Goal: Task Accomplishment & Management: Complete application form

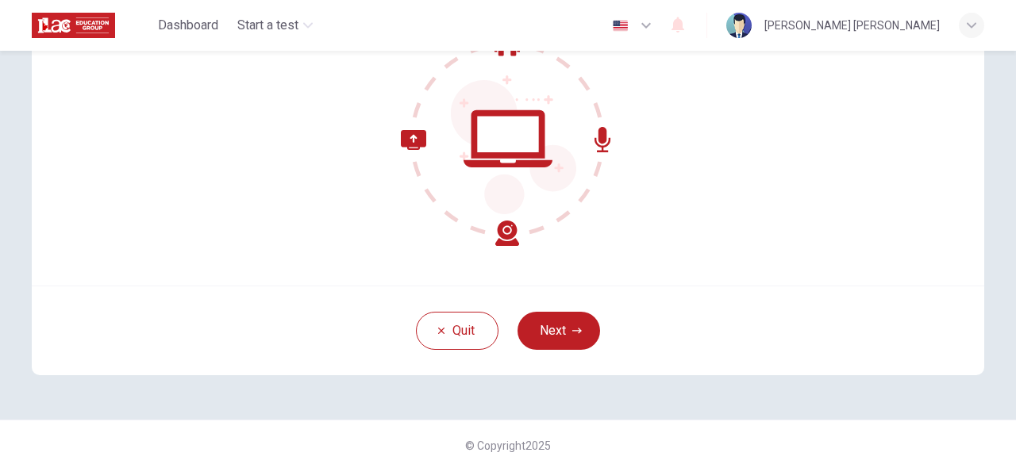
scroll to position [196, 0]
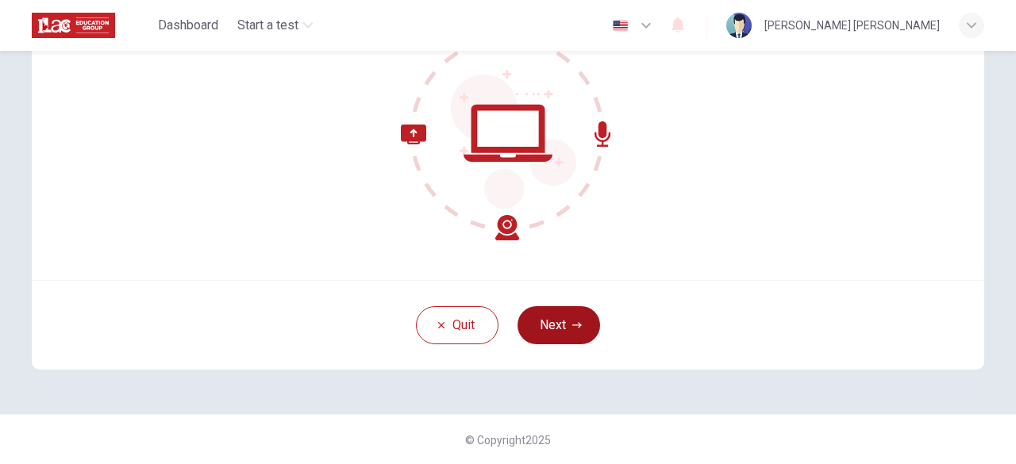
click at [572, 324] on icon "button" at bounding box center [577, 326] width 10 height 10
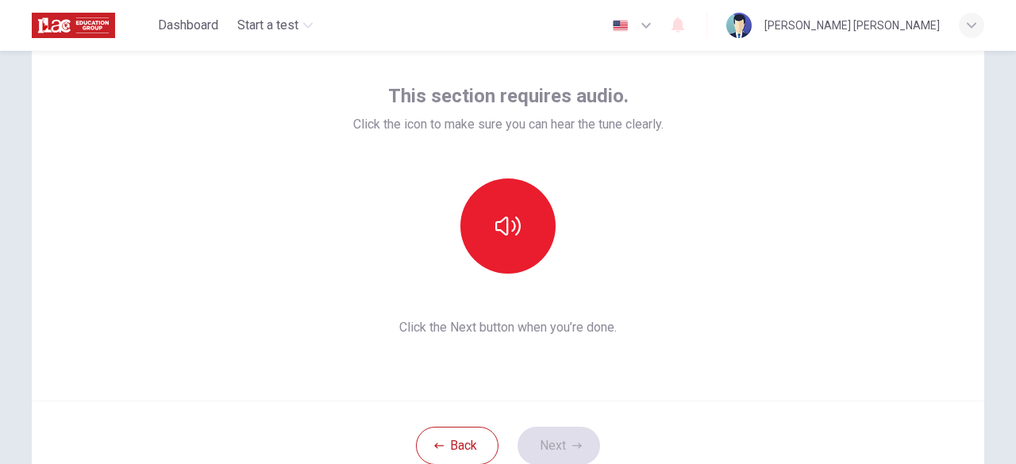
scroll to position [75, 0]
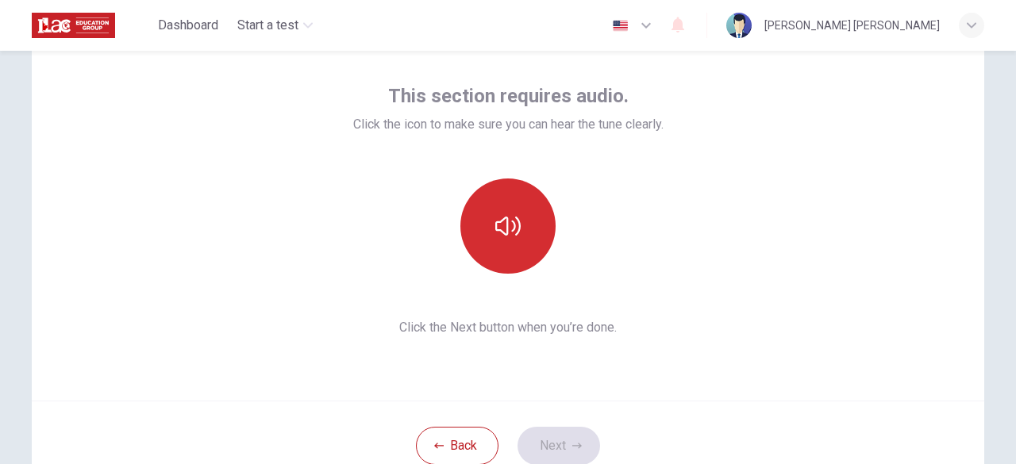
click at [520, 247] on button "button" at bounding box center [507, 226] width 95 height 95
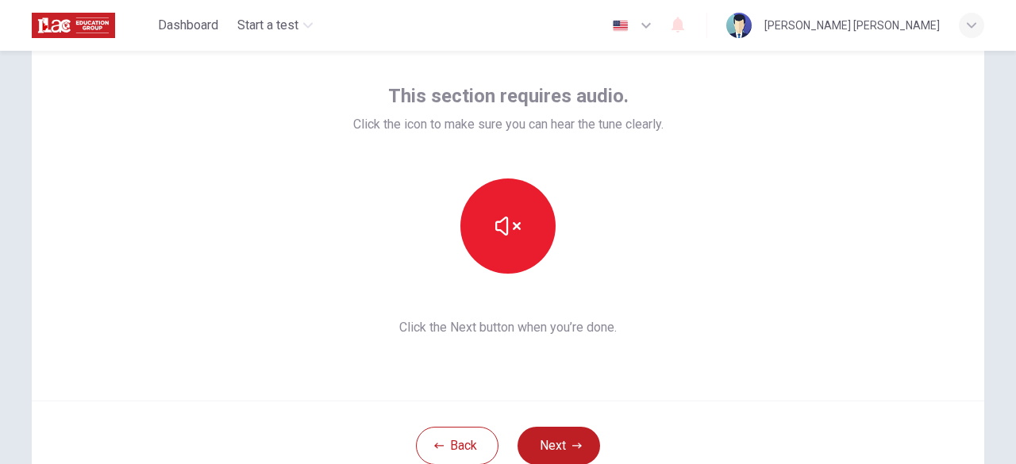
click at [600, 307] on div "This section requires audio. Click the icon to make sure you can hear the tune …" at bounding box center [508, 210] width 310 height 254
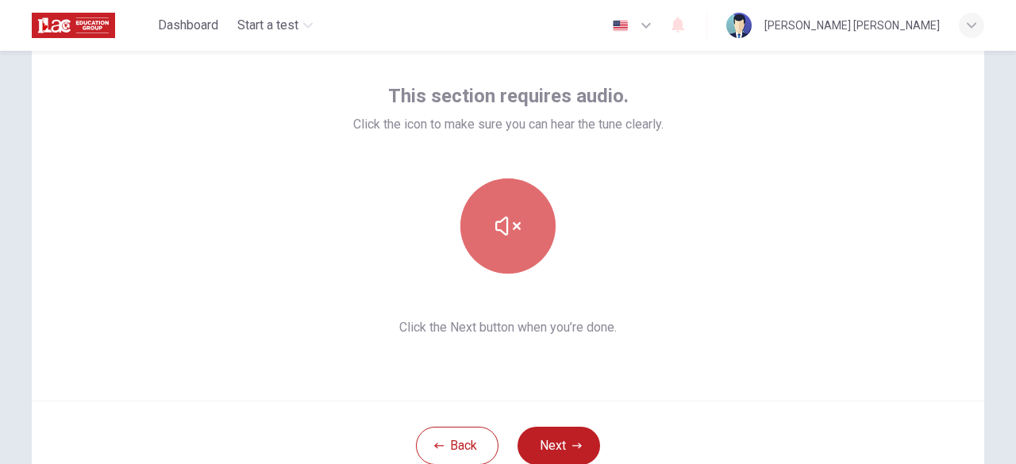
click at [531, 216] on button "button" at bounding box center [507, 226] width 95 height 95
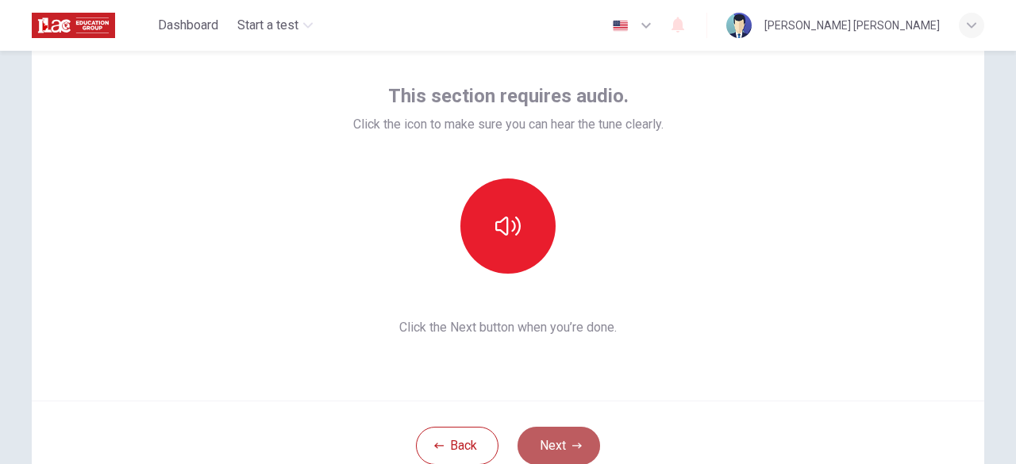
click at [566, 439] on button "Next" at bounding box center [558, 446] width 83 height 38
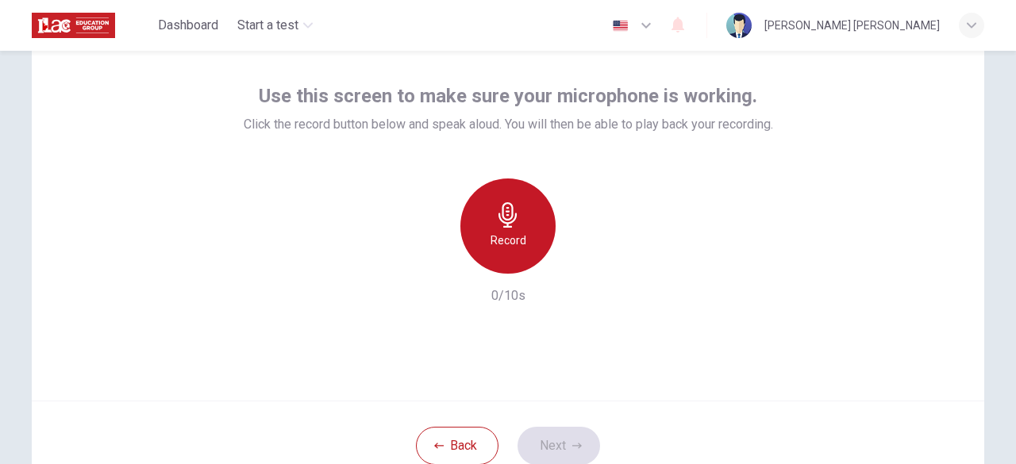
click at [481, 236] on div "Record" at bounding box center [507, 226] width 95 height 95
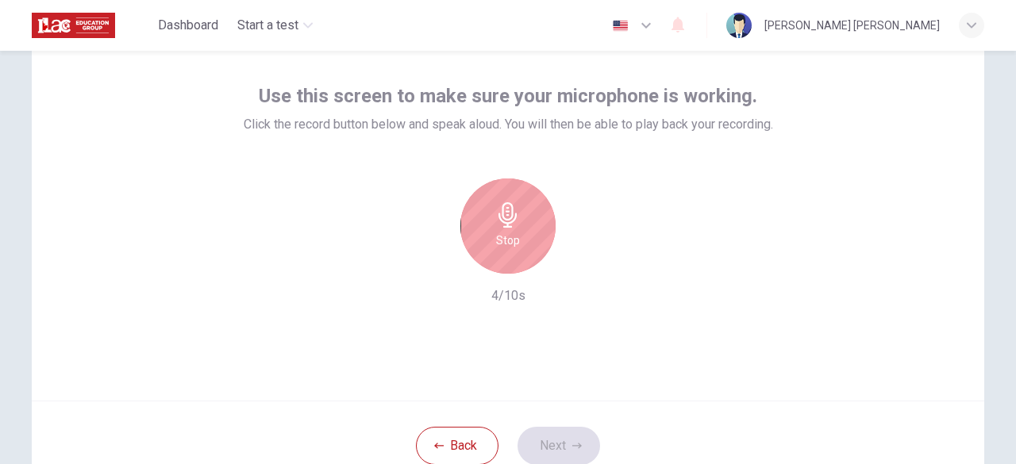
click at [518, 239] on div "Stop" at bounding box center [507, 226] width 95 height 95
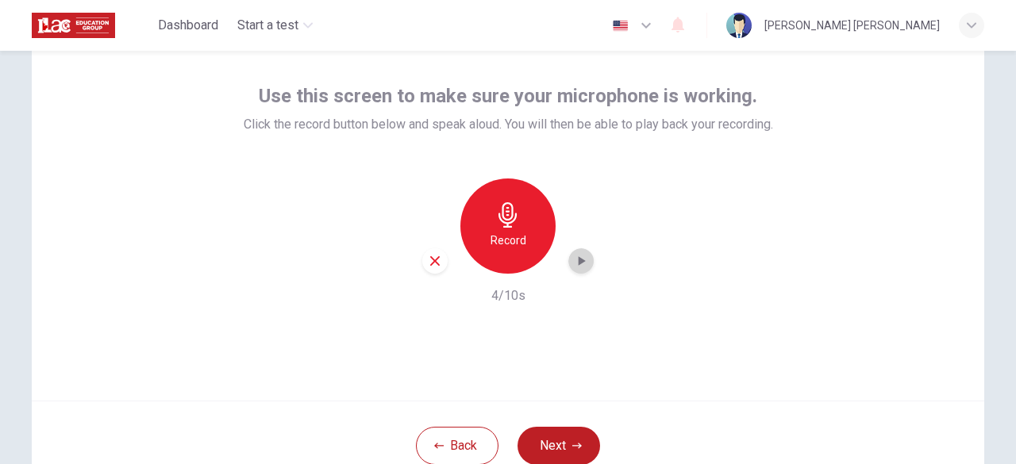
click at [574, 270] on div "button" at bounding box center [580, 260] width 25 height 25
click at [436, 262] on icon "button" at bounding box center [435, 261] width 14 height 14
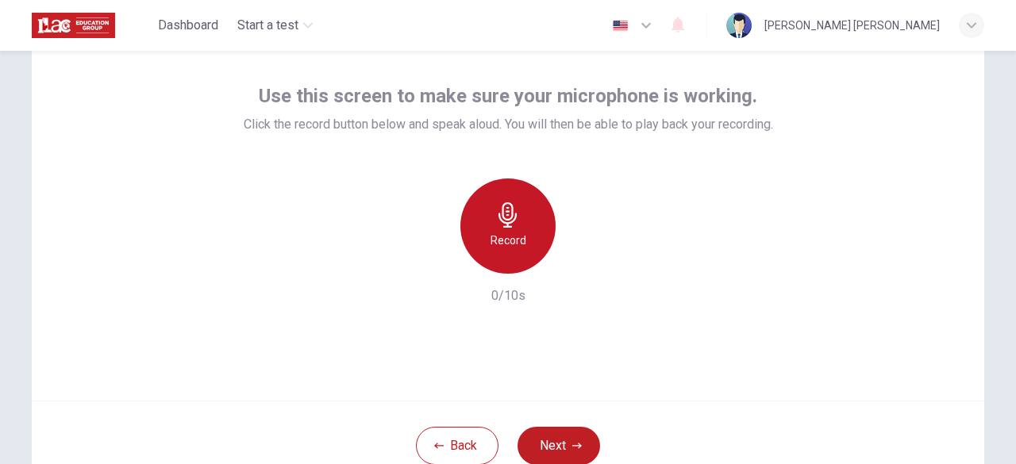
click at [506, 231] on h6 "Record" at bounding box center [508, 240] width 36 height 19
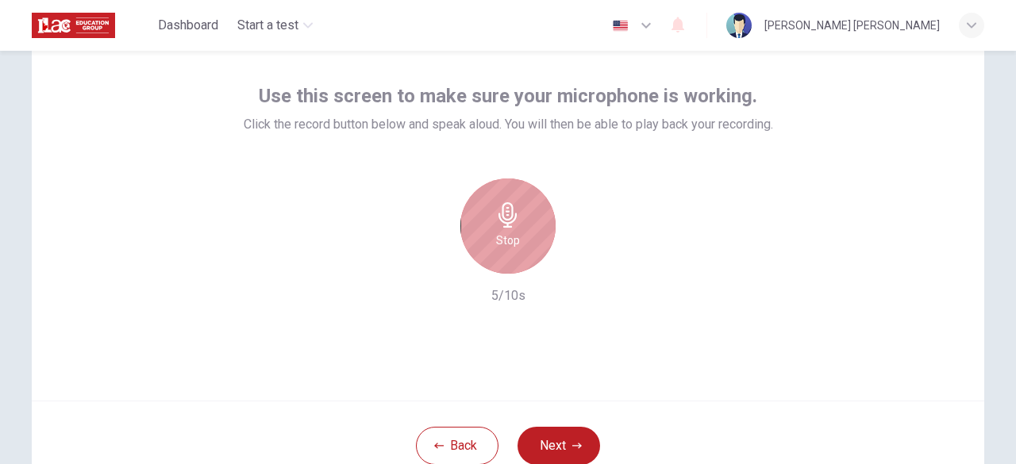
click at [506, 231] on h6 "Stop" at bounding box center [508, 240] width 24 height 19
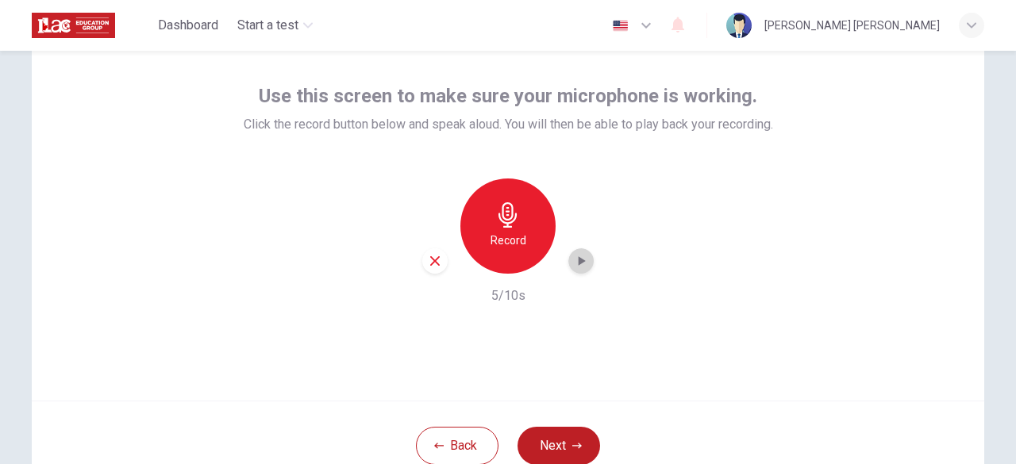
click at [573, 267] on icon "button" at bounding box center [581, 261] width 16 height 16
click at [522, 447] on button "Next" at bounding box center [558, 446] width 83 height 38
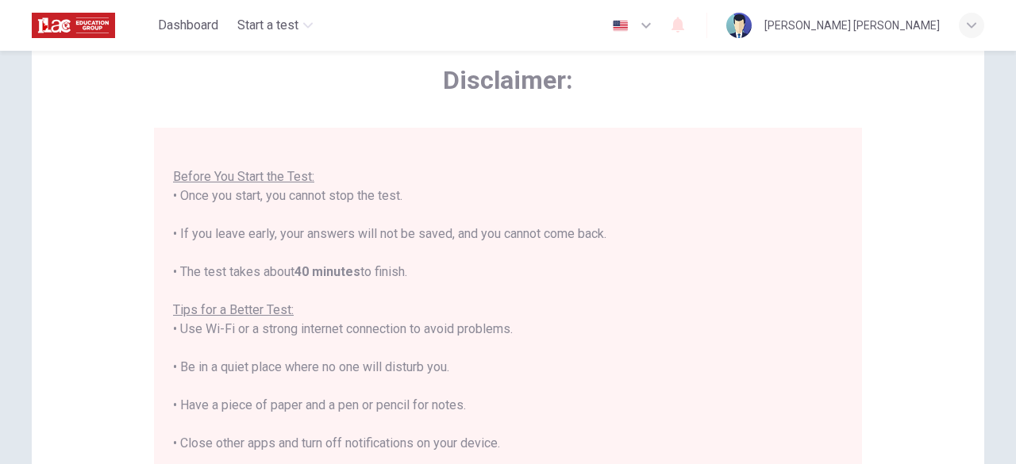
scroll to position [174, 0]
